Goal: Find specific page/section: Find specific page/section

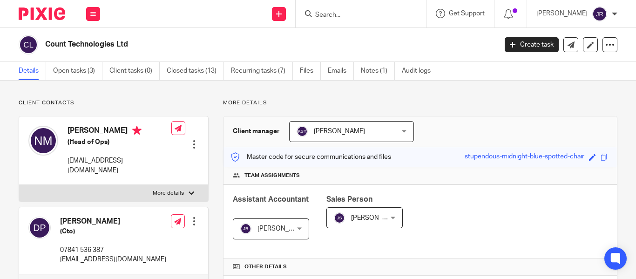
click at [328, 17] on input "Search" at bounding box center [356, 15] width 84 height 8
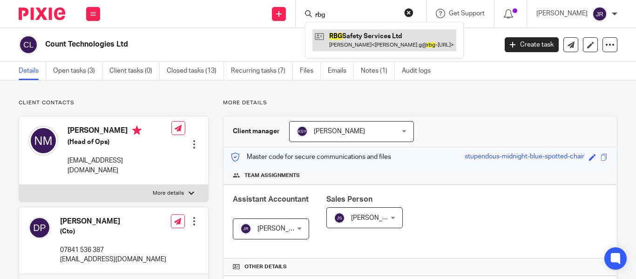
type input "rbg"
click at [344, 35] on link at bounding box center [384, 39] width 144 height 21
